Goal: Information Seeking & Learning: Learn about a topic

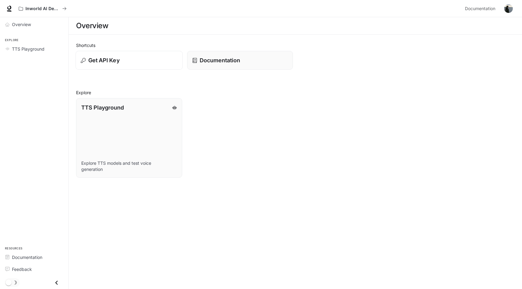
click at [144, 56] on div "Get API Key" at bounding box center [129, 60] width 97 height 8
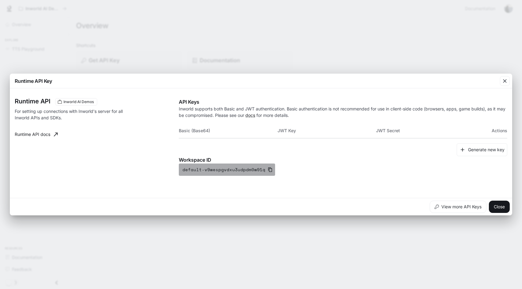
click at [270, 169] on button "default-v9wespgvdxu3udpdm0w91q" at bounding box center [227, 169] width 96 height 12
click at [38, 134] on link "Runtime API docs" at bounding box center [36, 134] width 48 height 12
click at [268, 169] on icon "button" at bounding box center [270, 169] width 5 height 5
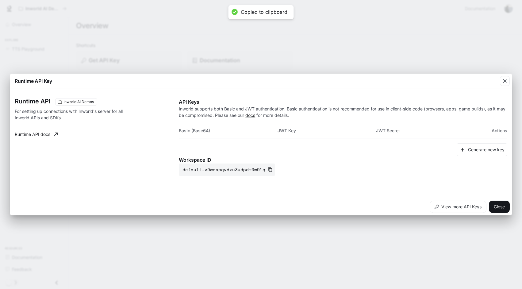
click at [338, 74] on div "Runtime API Key" at bounding box center [261, 81] width 502 height 15
click at [481, 149] on button "Generate new key" at bounding box center [481, 149] width 51 height 13
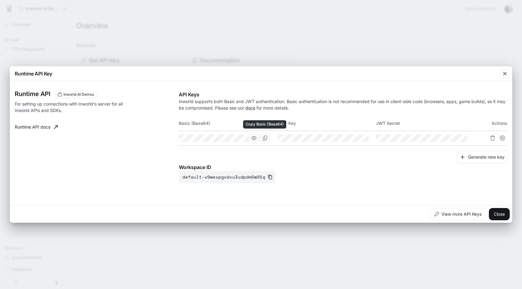
click at [263, 139] on icon "Copy Basic (Base64)" at bounding box center [264, 137] width 5 height 5
click at [362, 135] on icon "Copy Key" at bounding box center [363, 137] width 5 height 5
click at [195, 121] on th "Basic (Base64)" at bounding box center [228, 123] width 98 height 15
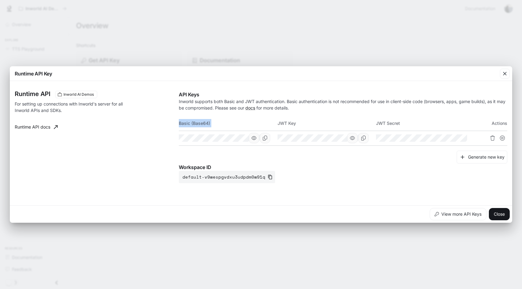
copy th "Basic (Base64)"
click at [287, 122] on th "JWT Key" at bounding box center [326, 123] width 98 height 15
copy th "JWT Key"
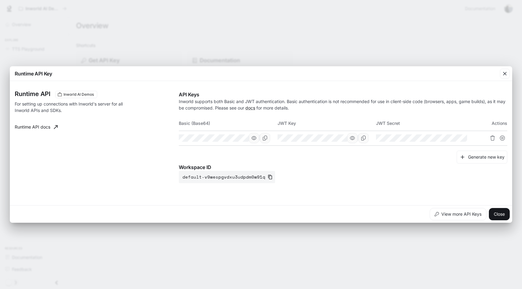
click at [383, 120] on th "JWT Secret" at bounding box center [425, 123] width 98 height 15
copy th "JWT"
click at [383, 120] on th "JWT Secret" at bounding box center [425, 123] width 98 height 15
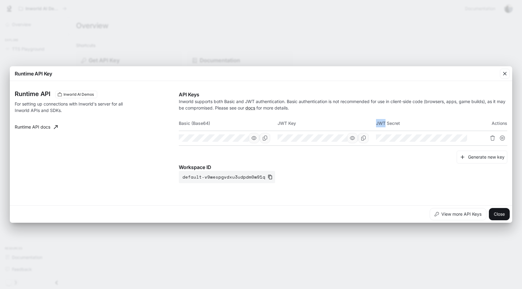
click at [383, 120] on th "JWT Secret" at bounding box center [425, 123] width 98 height 15
copy th "JWT Secret"
click at [361, 136] on icon "Copy Key" at bounding box center [363, 137] width 5 height 5
click at [466, 136] on button "Copy Secret" at bounding box center [461, 138] width 10 height 10
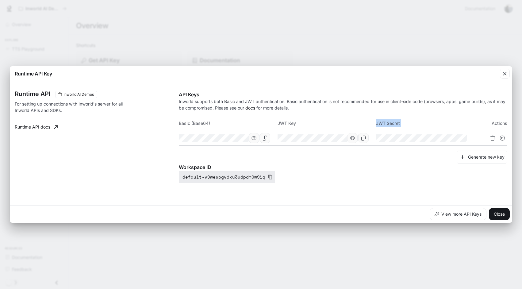
click at [268, 178] on icon "button" at bounding box center [270, 176] width 5 height 5
